Goal: Information Seeking & Learning: Understand process/instructions

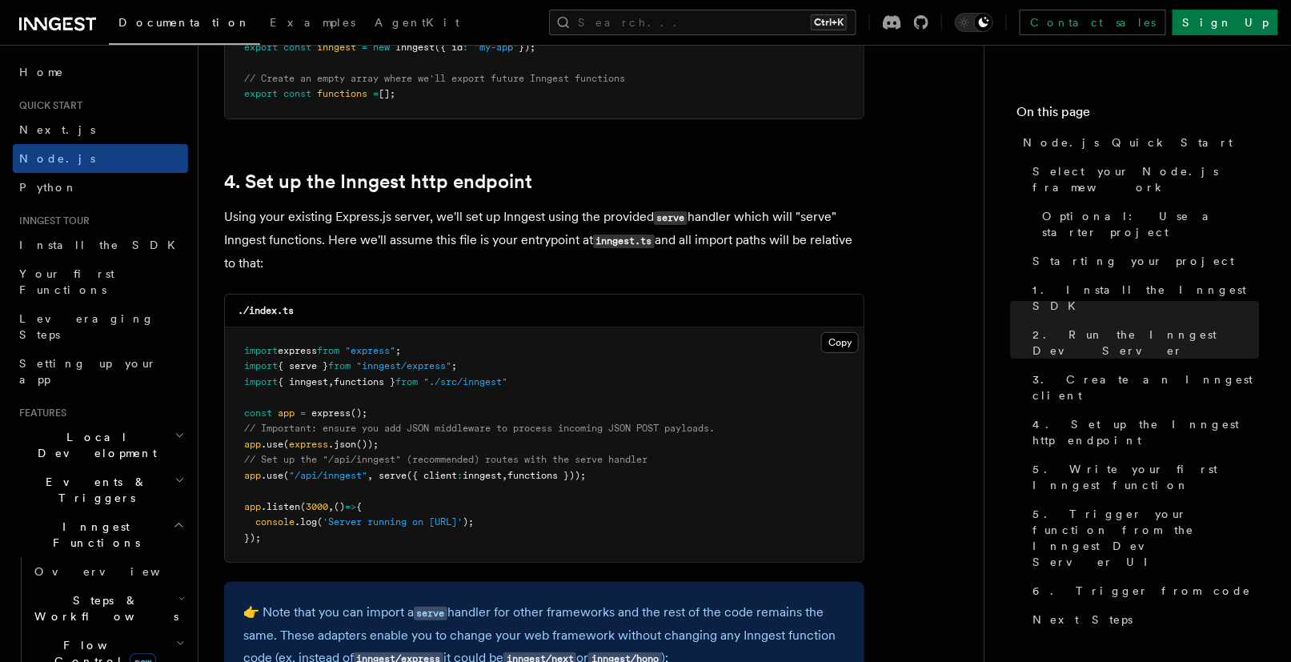
scroll to position [2361, 0]
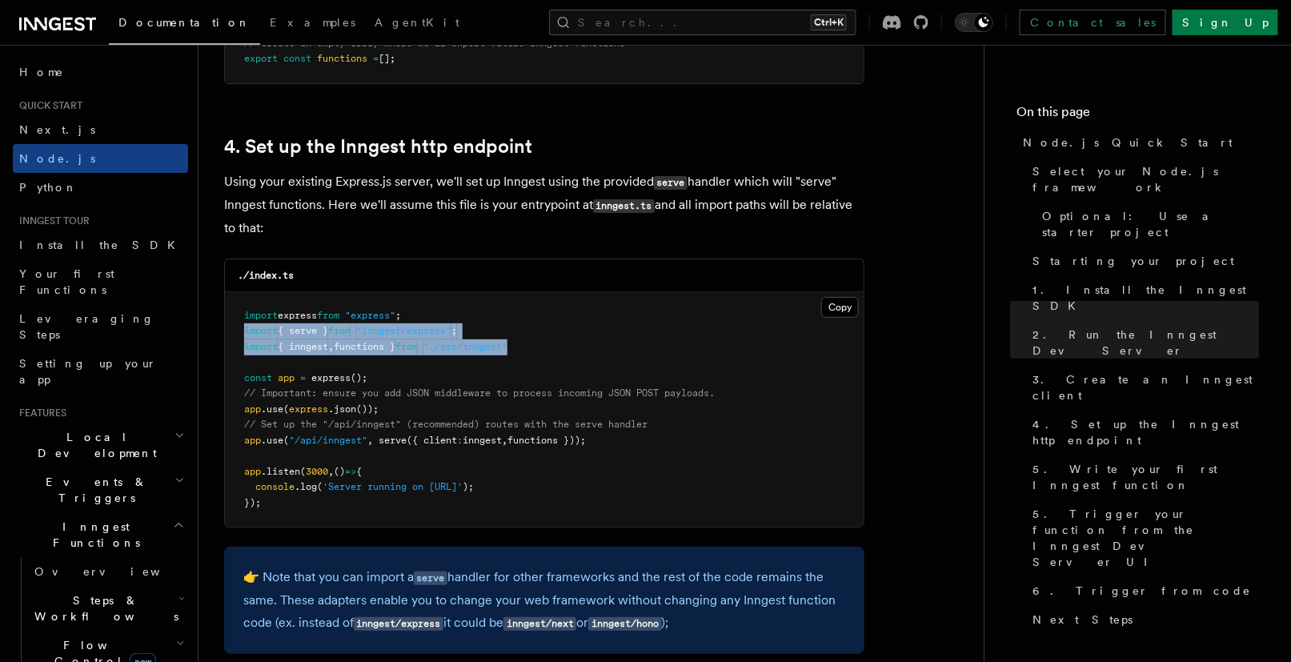
drag, startPoint x: 502, startPoint y: 341, endPoint x: 229, endPoint y: 322, distance: 273.5
click at [229, 322] on pre "import express from "express" ; import { serve } from "inngest/express" ; impor…" at bounding box center [544, 409] width 639 height 235
copy code "import { serve } from "inngest/express" ; import { inngest , functions } from "…"
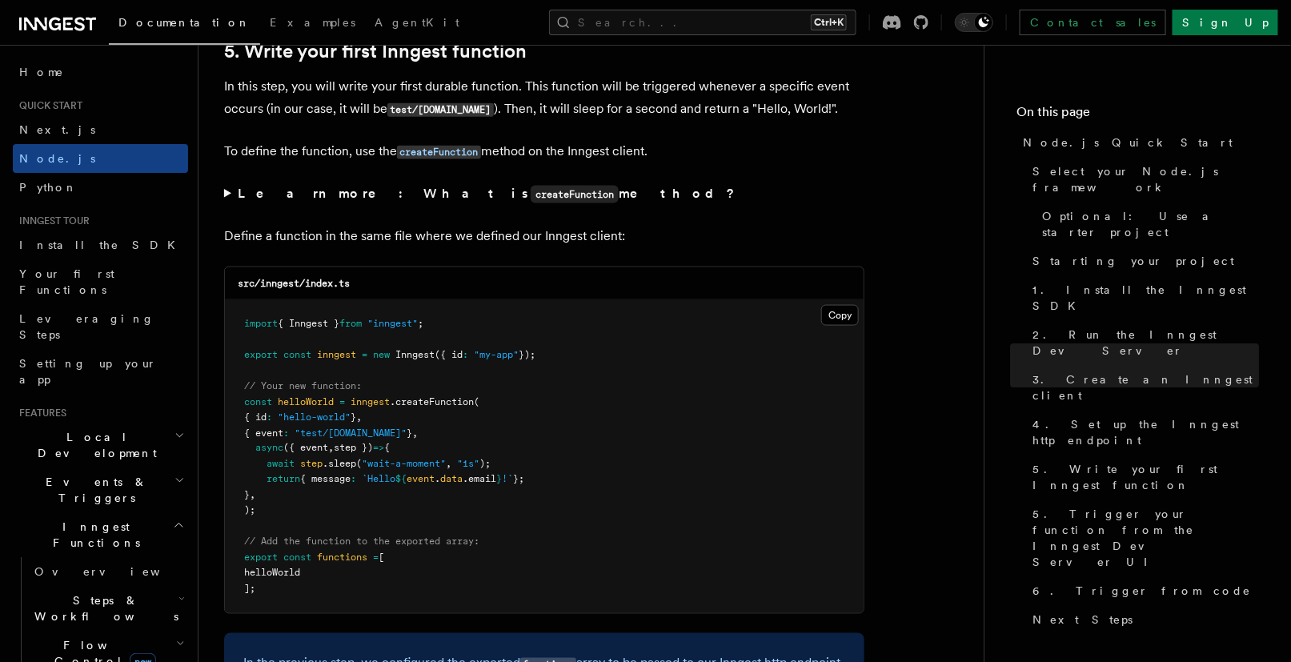
scroll to position [3037, 0]
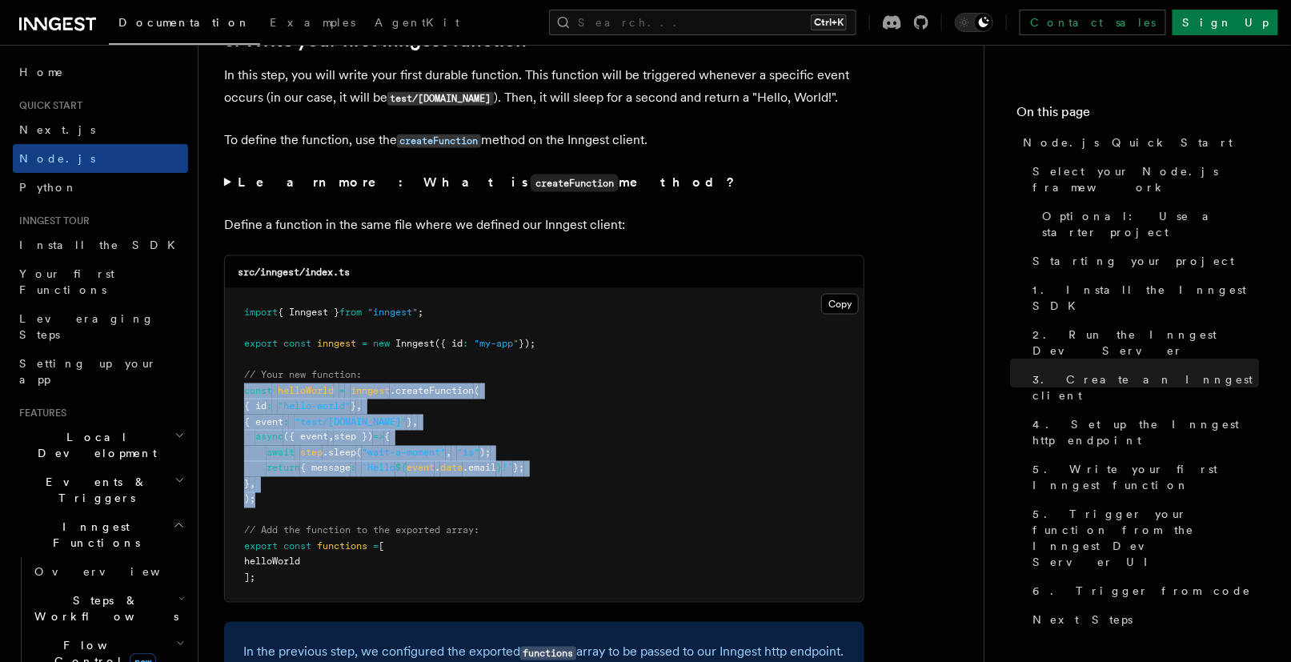
drag, startPoint x: 262, startPoint y: 499, endPoint x: 242, endPoint y: 388, distance: 112.2
click at [242, 388] on pre "import { Inngest } from "inngest" ; export const inngest = new Inngest ({ id : …" at bounding box center [544, 445] width 639 height 313
copy code "const helloWorld = inngest .createFunction ( { id : "hello-world" } , { event :…"
